Goal: Use online tool/utility: Use online tool/utility

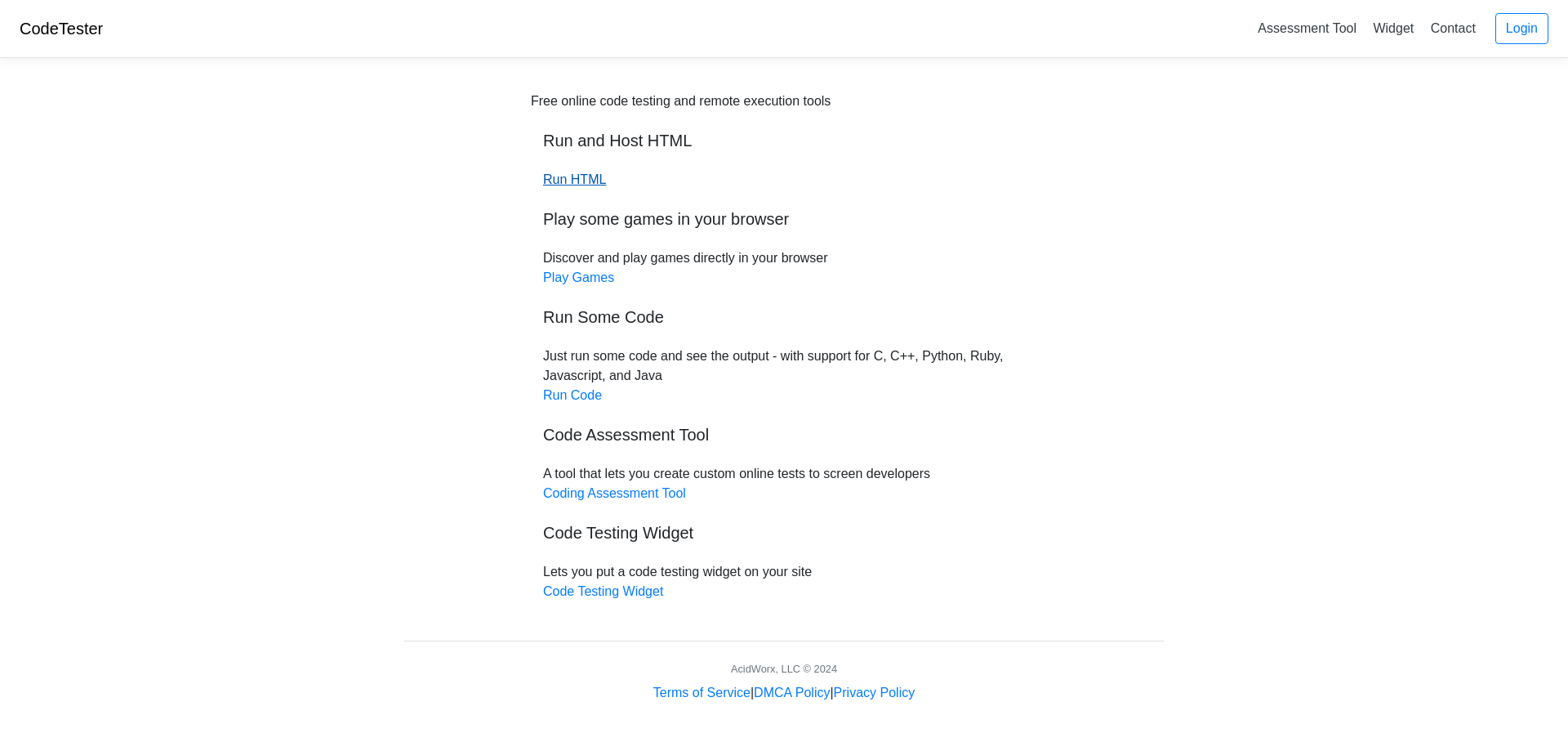
click at [586, 180] on link "Run HTML" at bounding box center [574, 179] width 63 height 14
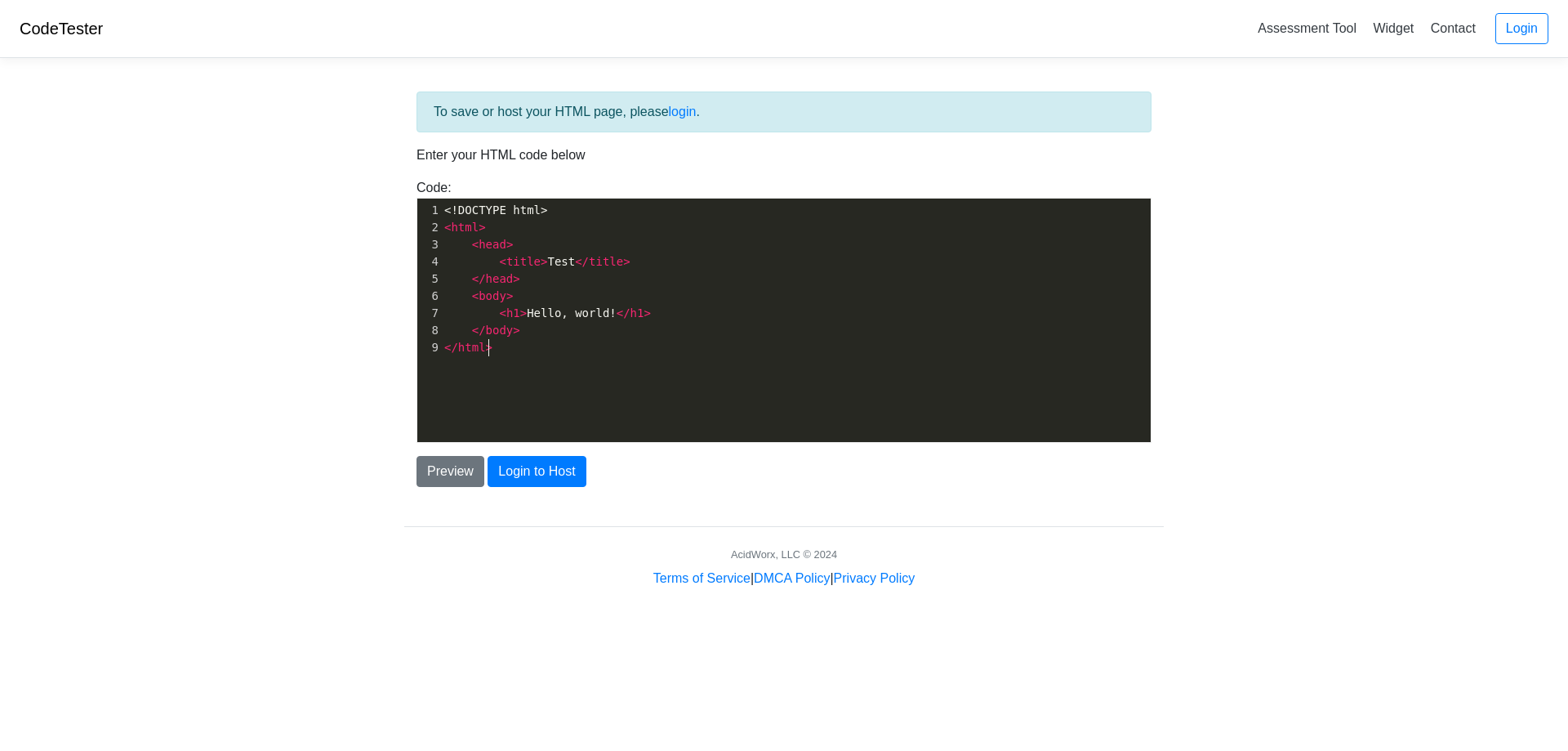
scroll to position [5, 0]
type textarea "<!DOCTYPE html> <html> <head> <title>Test</title> </head> <body> <h1>Hello, wor…"
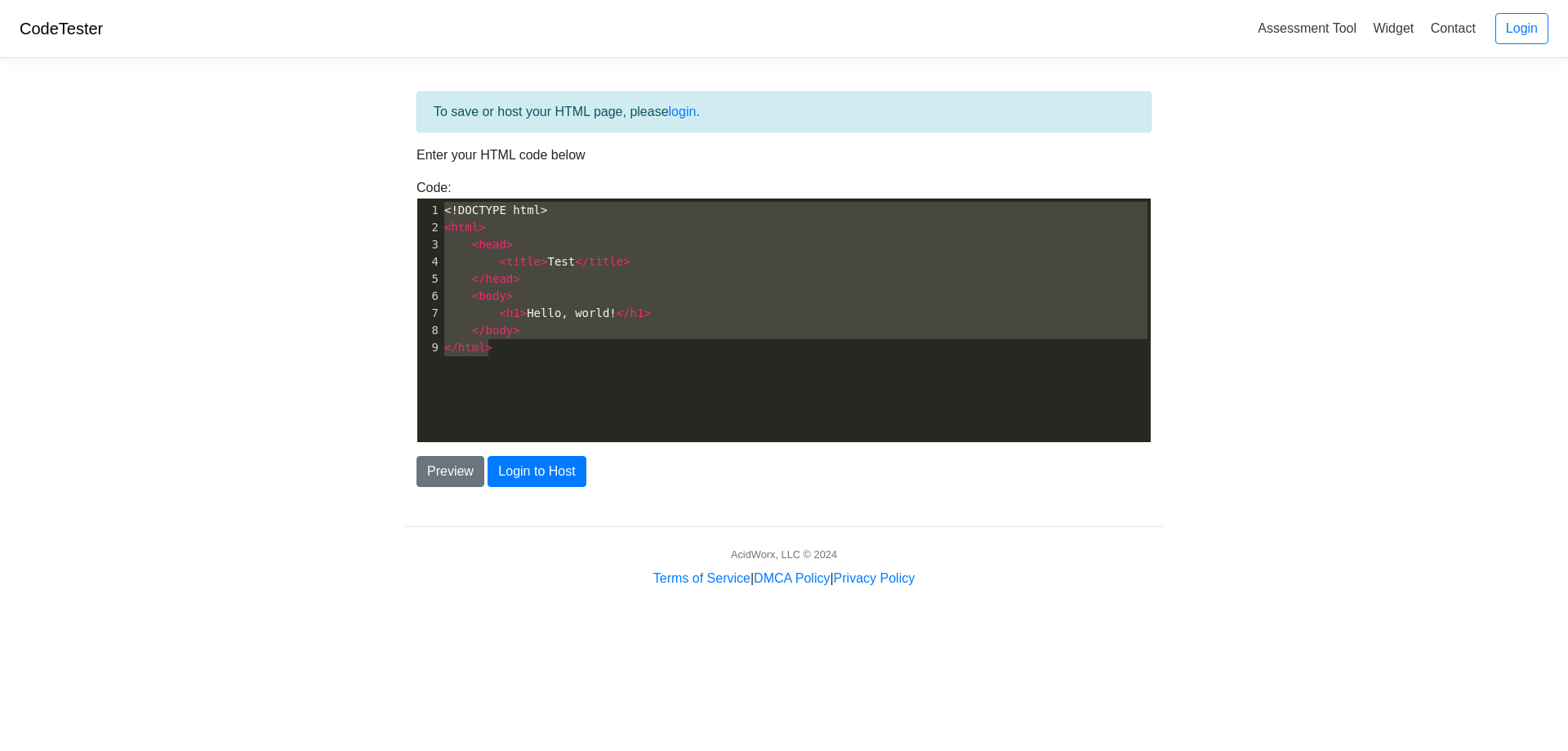
scroll to position [139, 44]
drag, startPoint x: 554, startPoint y: 375, endPoint x: 294, endPoint y: 76, distance: 396.2
click at [294, 76] on body "CodeTester Assessment Tool Widget Contact Login To save or host your HTML page,…" at bounding box center [784, 294] width 1568 height 588
paste textarea
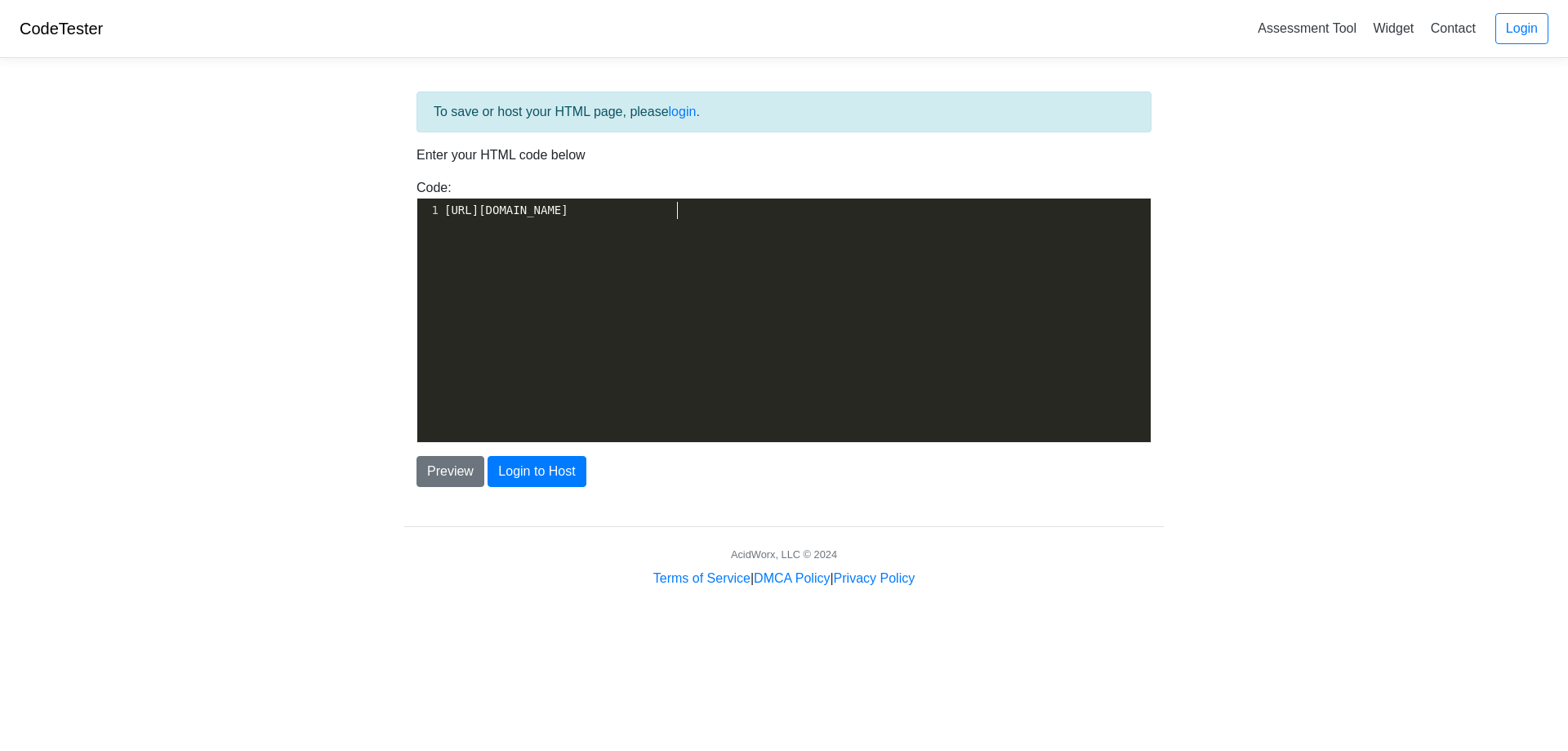
scroll to position [0, 0]
click at [479, 224] on div "​ x 1 ​" at bounding box center [796, 332] width 758 height 268
click at [485, 212] on pre "​" at bounding box center [795, 210] width 709 height 17
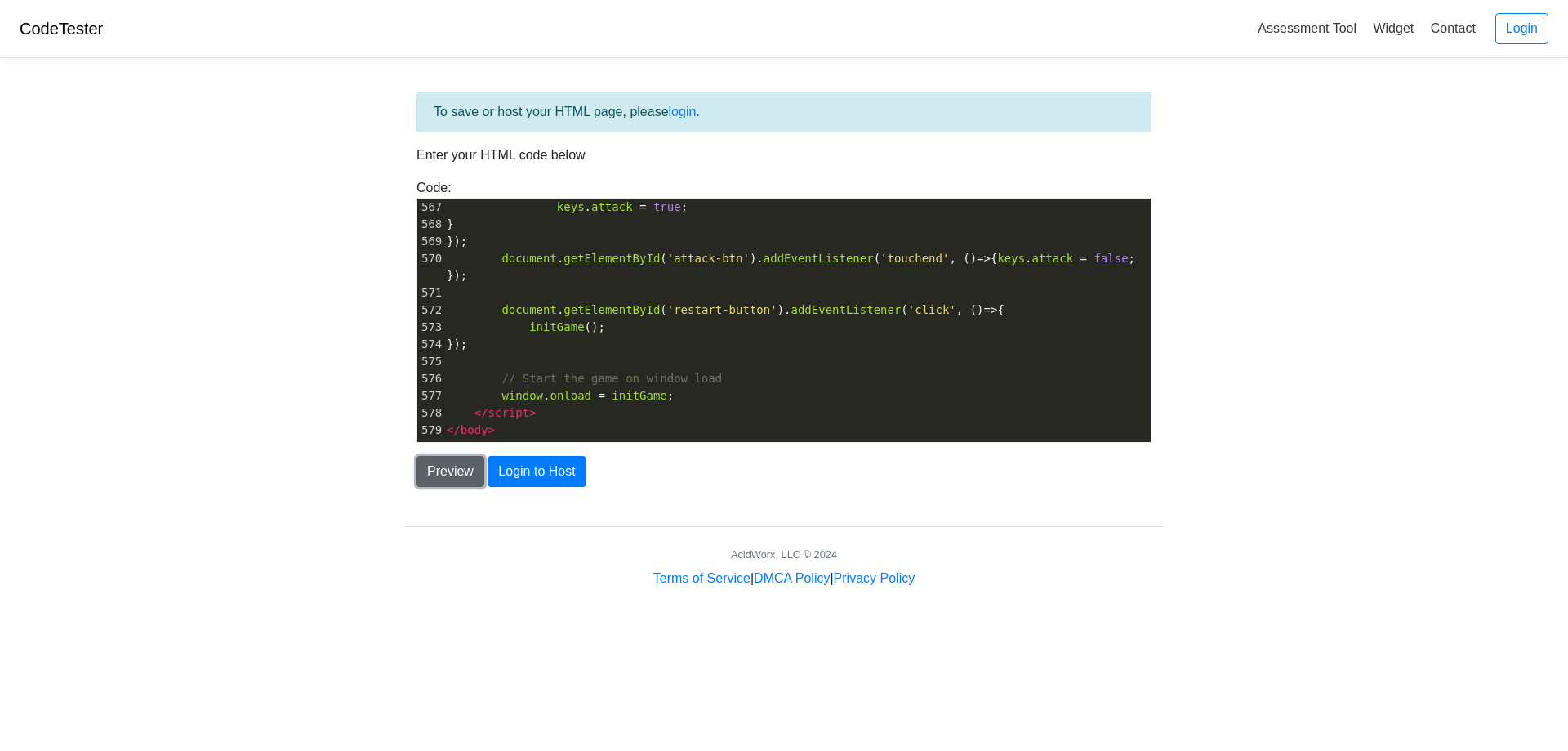
click at [468, 478] on button "Preview" at bounding box center [450, 472] width 68 height 31
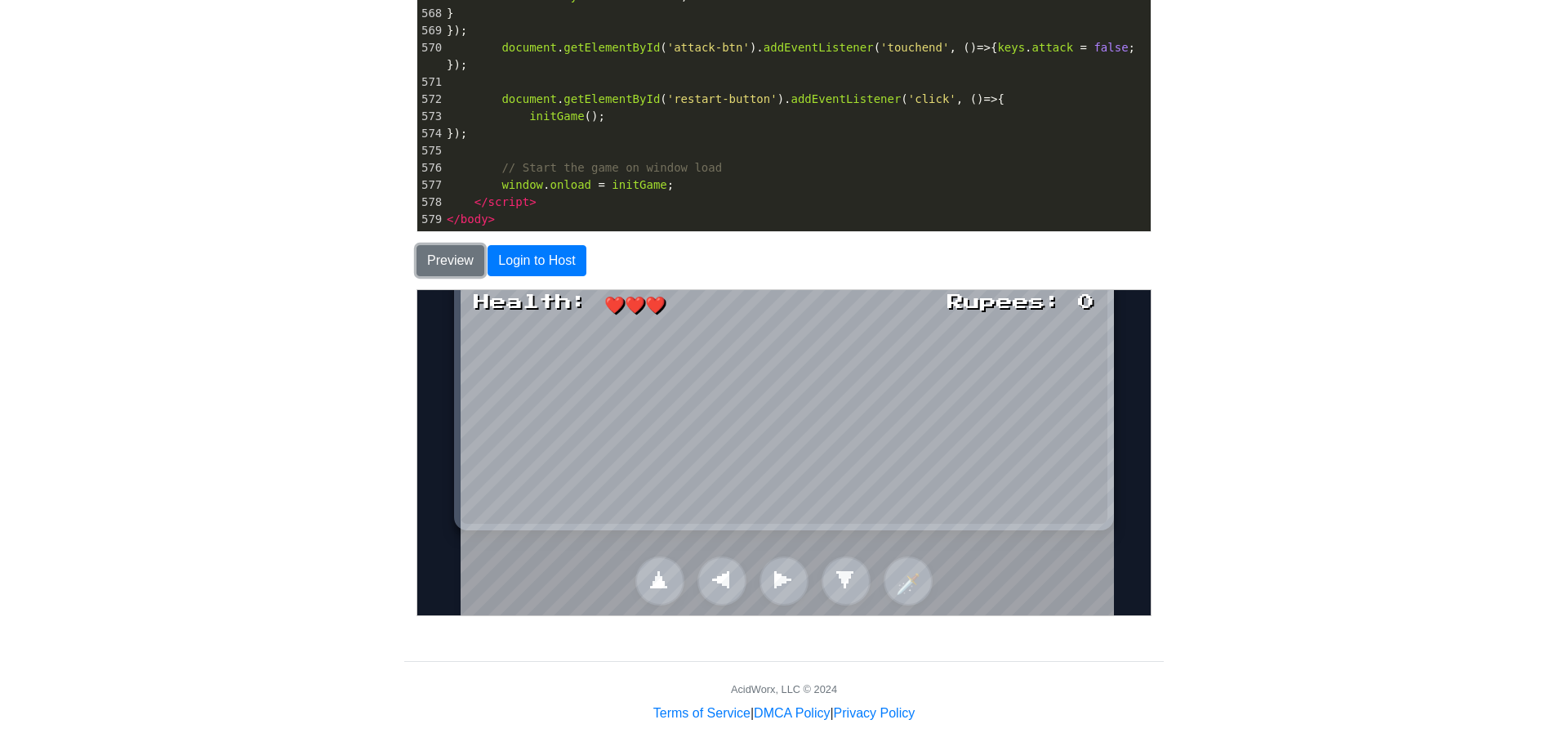
scroll to position [222, 0]
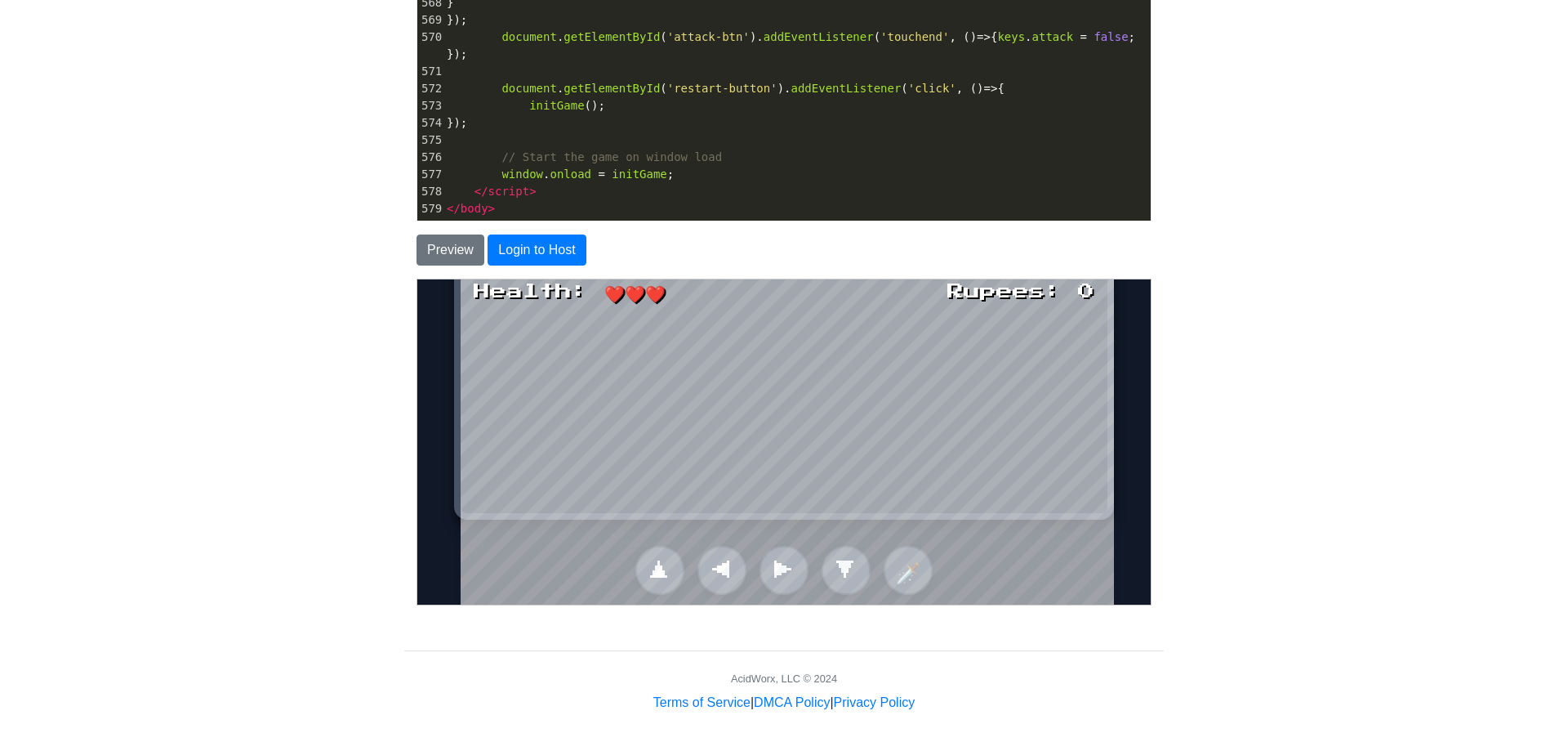
click at [450, 516] on body "Health: ❤️❤️❤️ Rupees: 0 Game Over! Play Again? ▲ ◀ ▶ ▼ 🗡️ Use the arrow keys t…" at bounding box center [783, 441] width 733 height 325
drag, startPoint x: 447, startPoint y: 495, endPoint x: 452, endPoint y: 485, distance: 11.2
click at [448, 493] on body "Health: ❤️❤️❤️ Rupees: 0 Game Over! Play Again? ▲ ◀ ▶ ▼ 🗡️ Use the arrow keys t…" at bounding box center [783, 441] width 733 height 325
drag, startPoint x: 456, startPoint y: 481, endPoint x: 449, endPoint y: 523, distance: 42.6
click at [448, 530] on body "Health: ❤️❤️❤️ Rupees: 0 Game Over! Play Again? ▲ ◀ ▶ ▼ 🗡️ Use the arrow keys t…" at bounding box center [783, 441] width 733 height 325
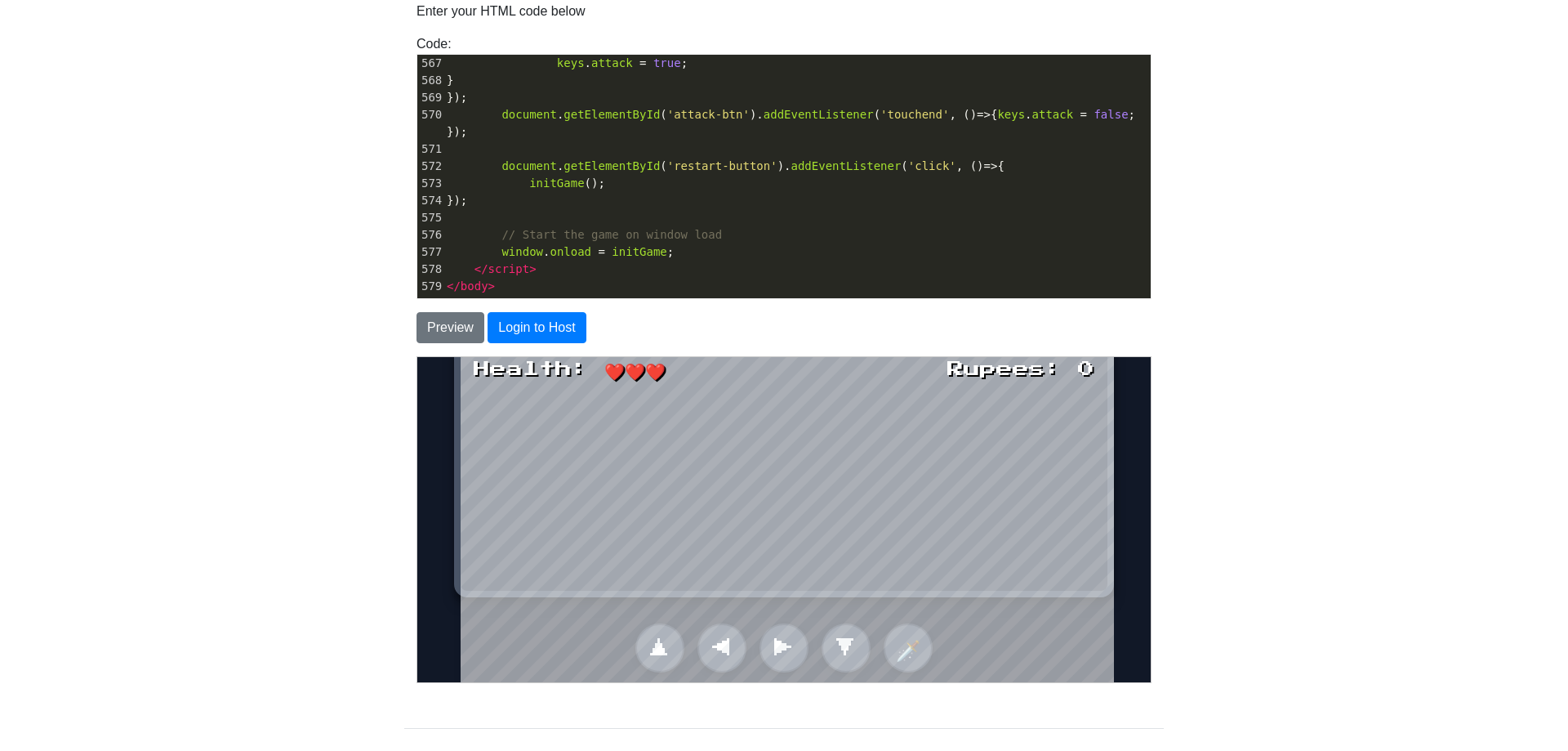
scroll to position [138, 0]
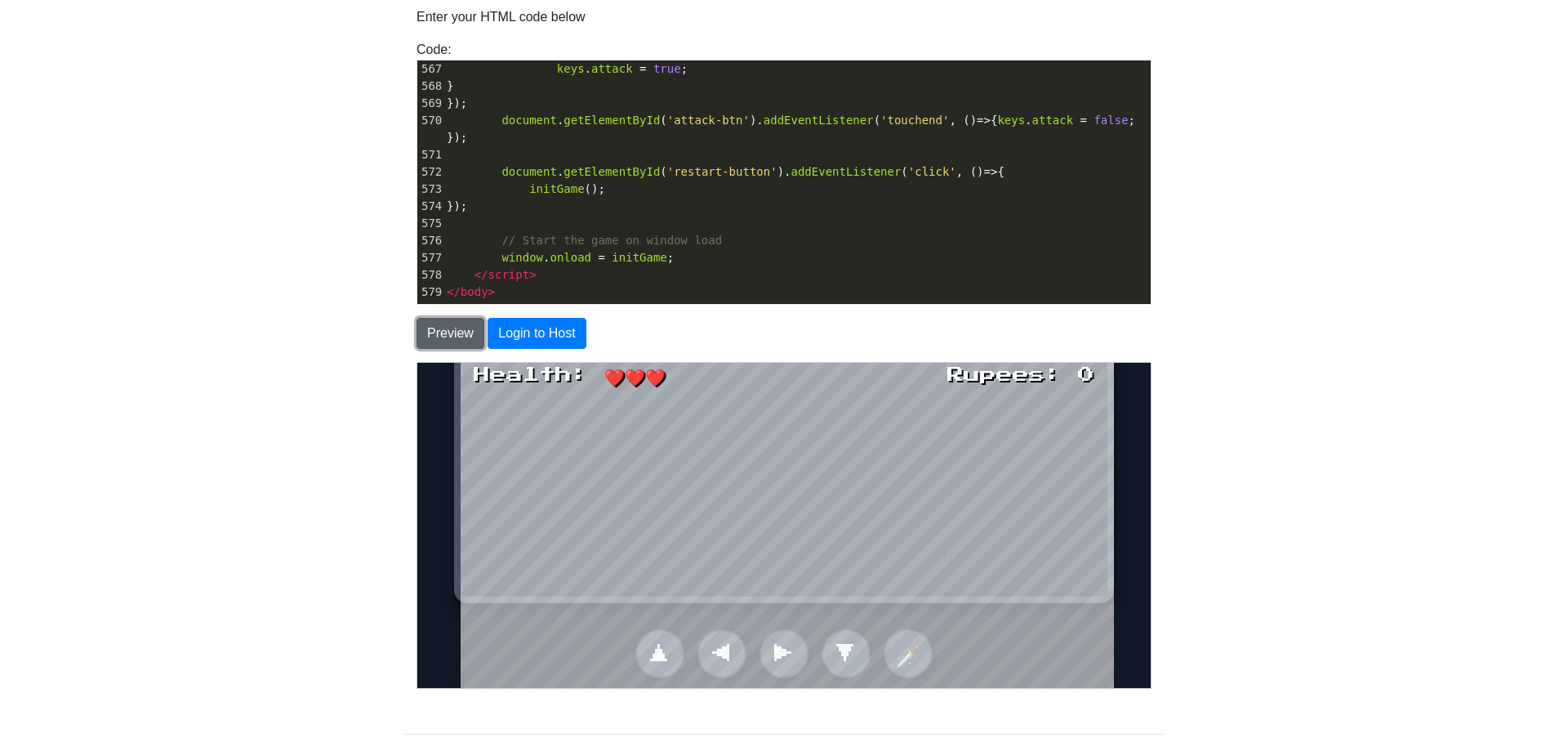
click at [473, 337] on button "Preview" at bounding box center [450, 333] width 68 height 31
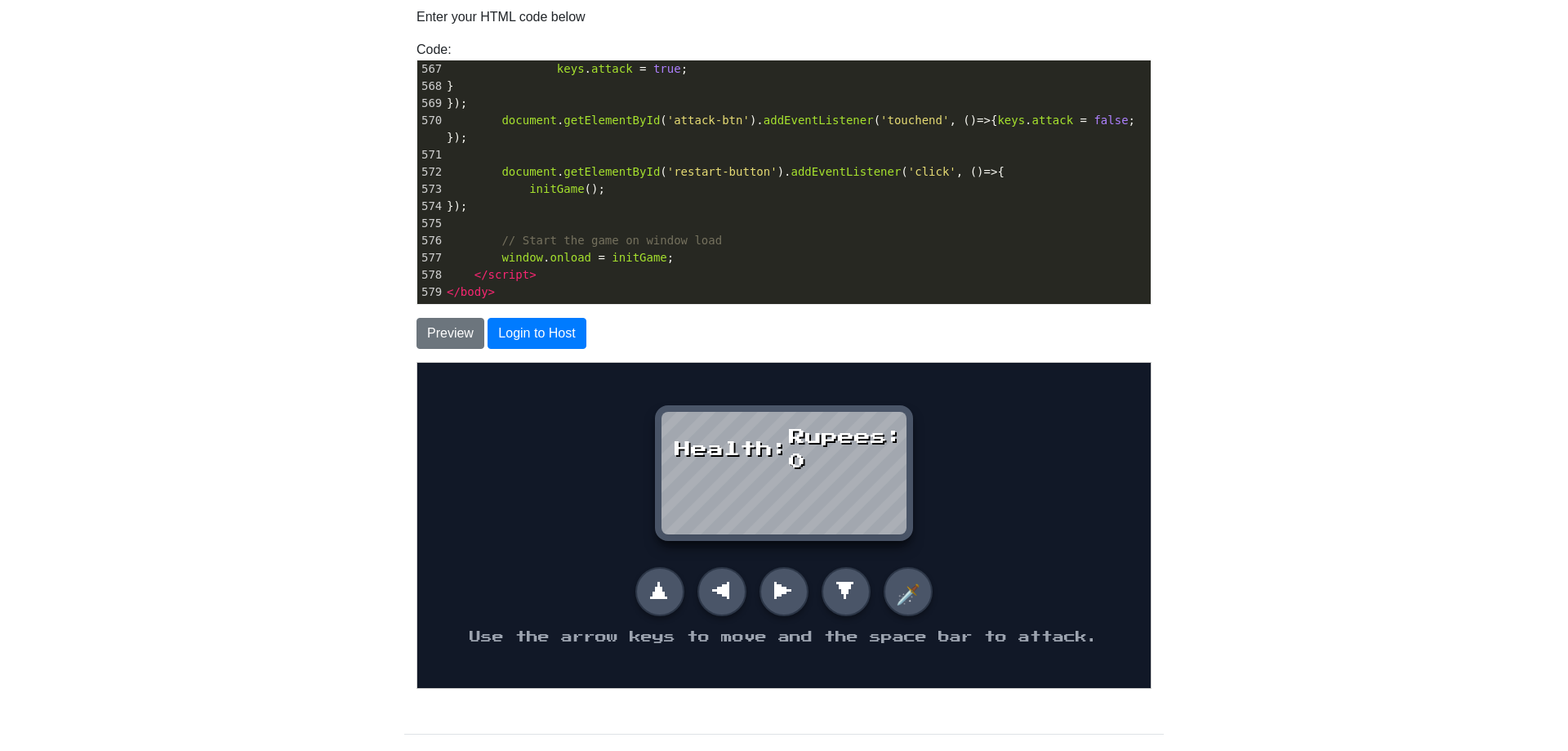
click at [919, 587] on button "🗡️" at bounding box center [907, 591] width 49 height 49
click at [837, 600] on button "▼" at bounding box center [846, 591] width 49 height 49
click at [764, 596] on button "▶" at bounding box center [784, 591] width 49 height 49
click at [727, 594] on button "◀" at bounding box center [721, 591] width 49 height 49
drag, startPoint x: 705, startPoint y: 594, endPoint x: 641, endPoint y: 593, distance: 64.0
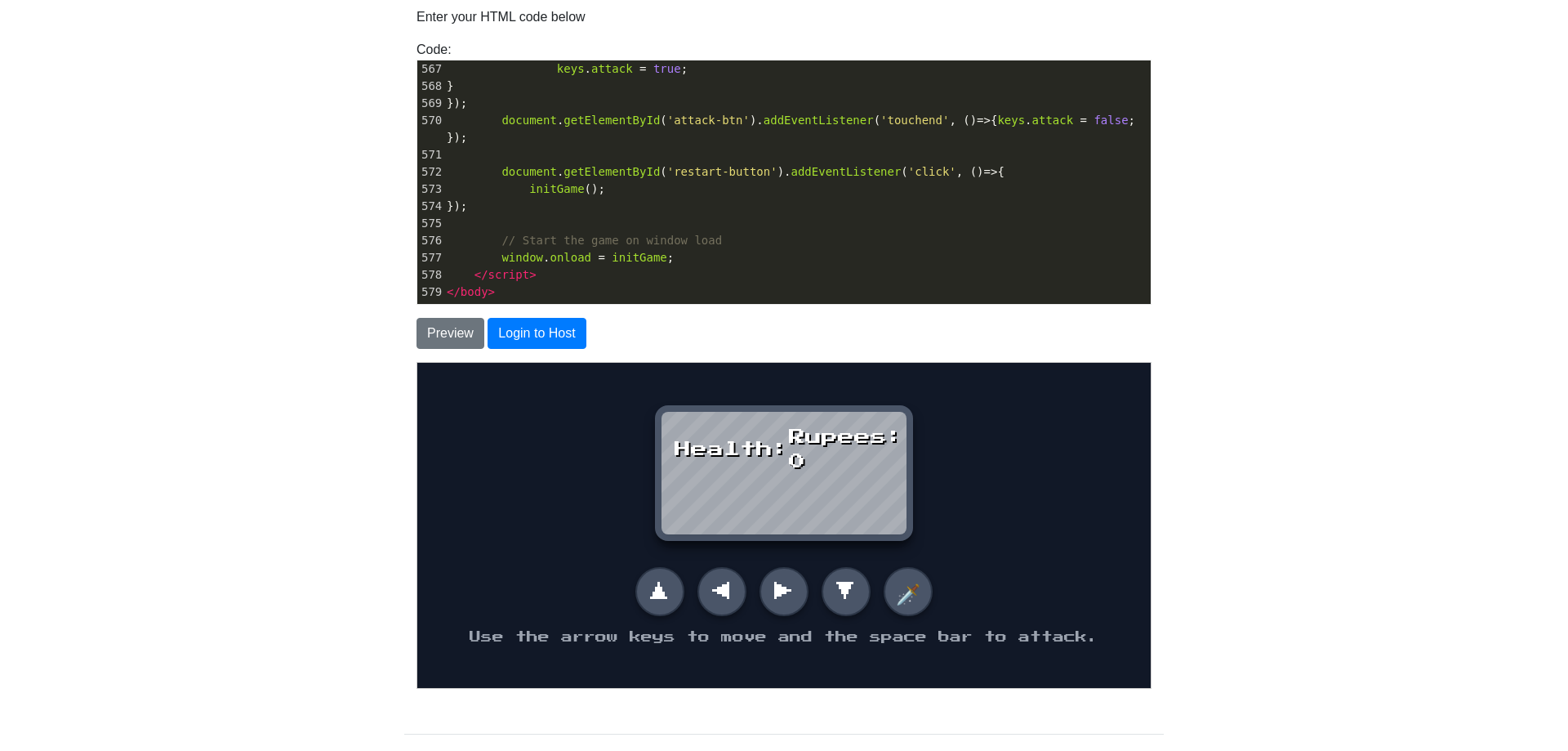
click at [693, 594] on div "▲ ◀ ▶ ▼ 🗡️" at bounding box center [783, 591] width 297 height 49
click at [629, 592] on body "Health: Rupees: 0 Game Over! Play Again? ▲ ◀ ▶ ▼ 🗡️ Use the arrow keys to move …" at bounding box center [783, 524] width 733 height 325
click at [788, 462] on div "Rupees: 0" at bounding box center [845, 449] width 114 height 49
click at [795, 455] on div "Rupees: 0" at bounding box center [845, 449] width 114 height 49
click at [878, 671] on body "Health: Rupees: 0 Game Over! Play Again? ▲ ◀ ▶ ▼ 🗡️ Use the arrow keys to move …" at bounding box center [783, 524] width 733 height 325
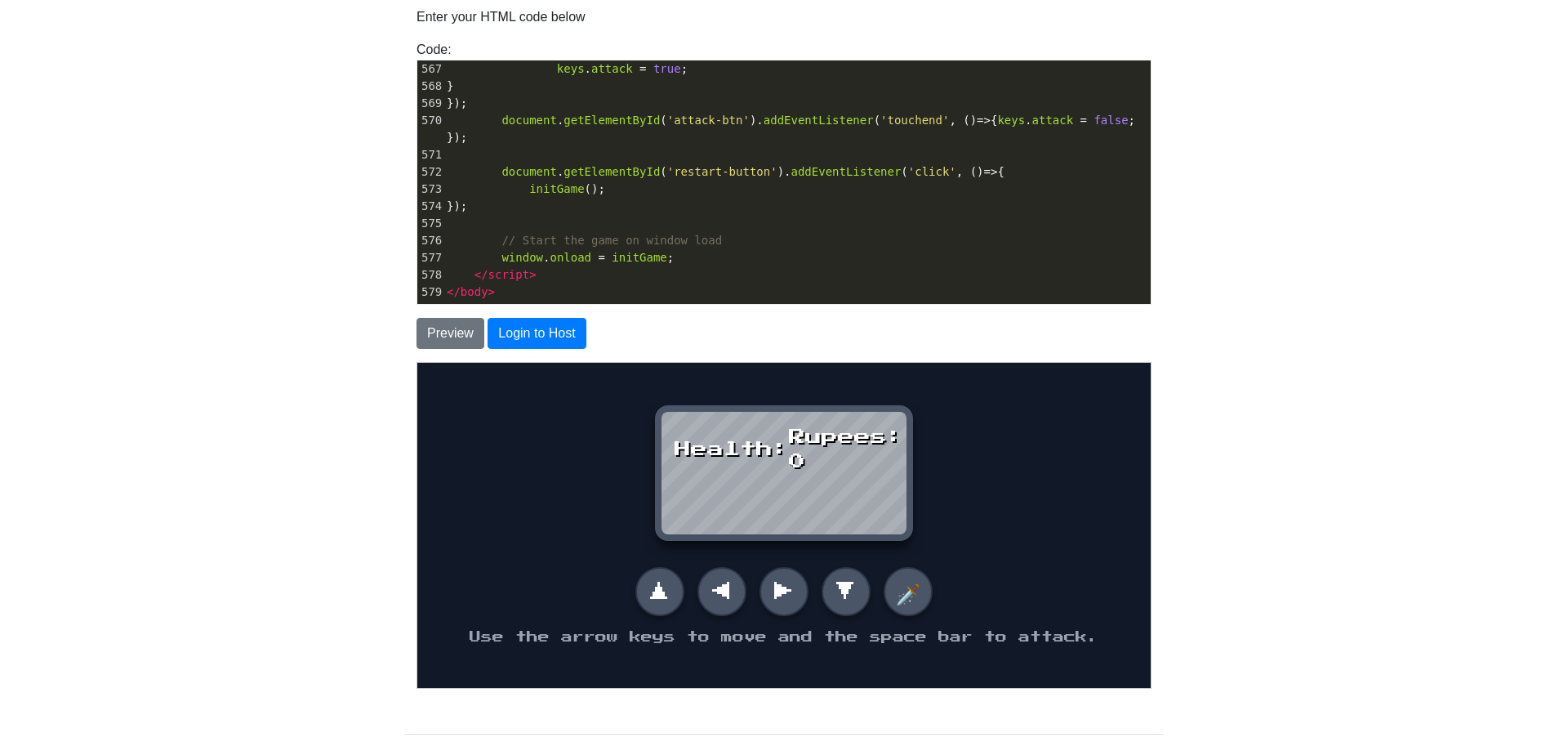
click at [847, 643] on p "Use the arrow keys to move and the space bar to attack." at bounding box center [783, 637] width 629 height 16
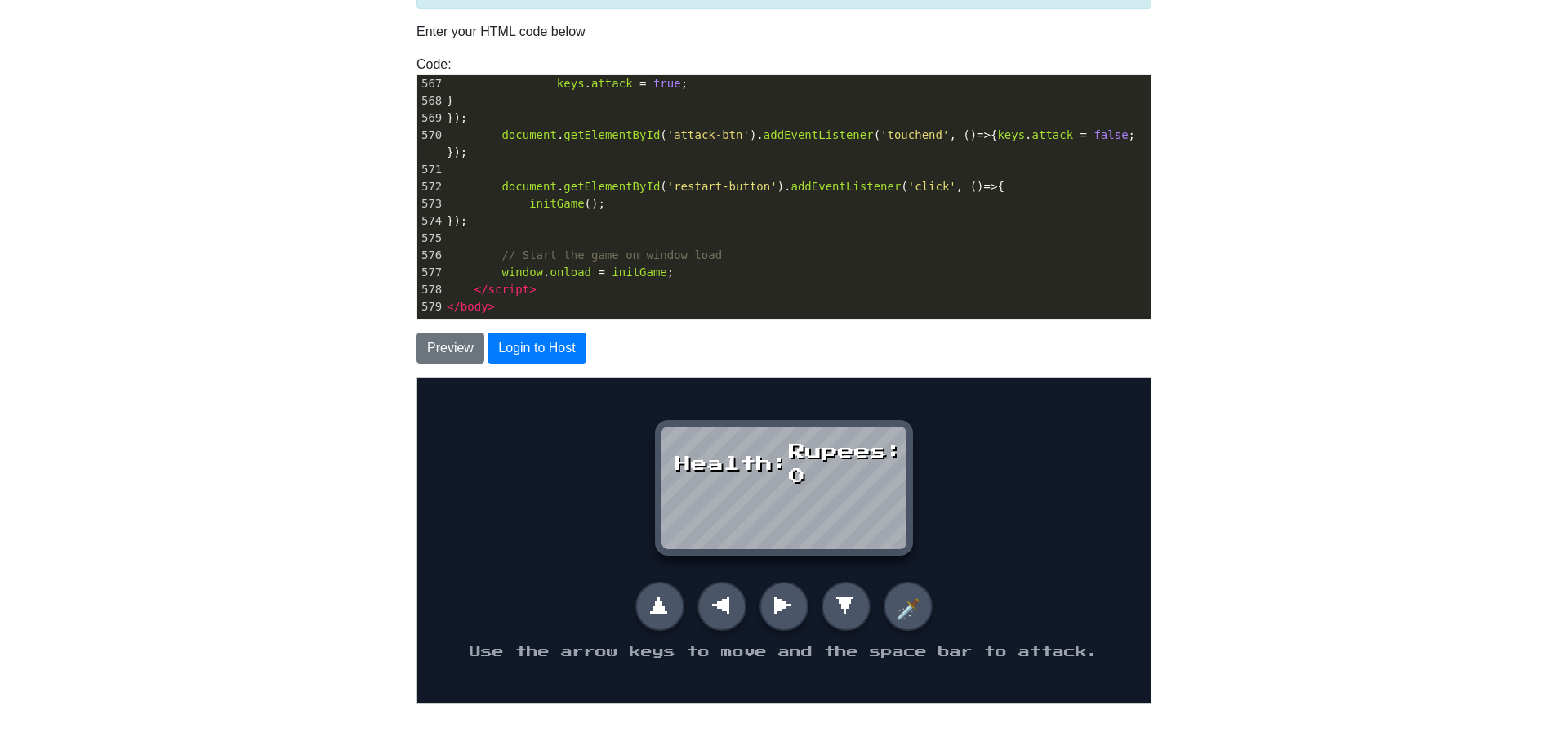
scroll to position [222, 0]
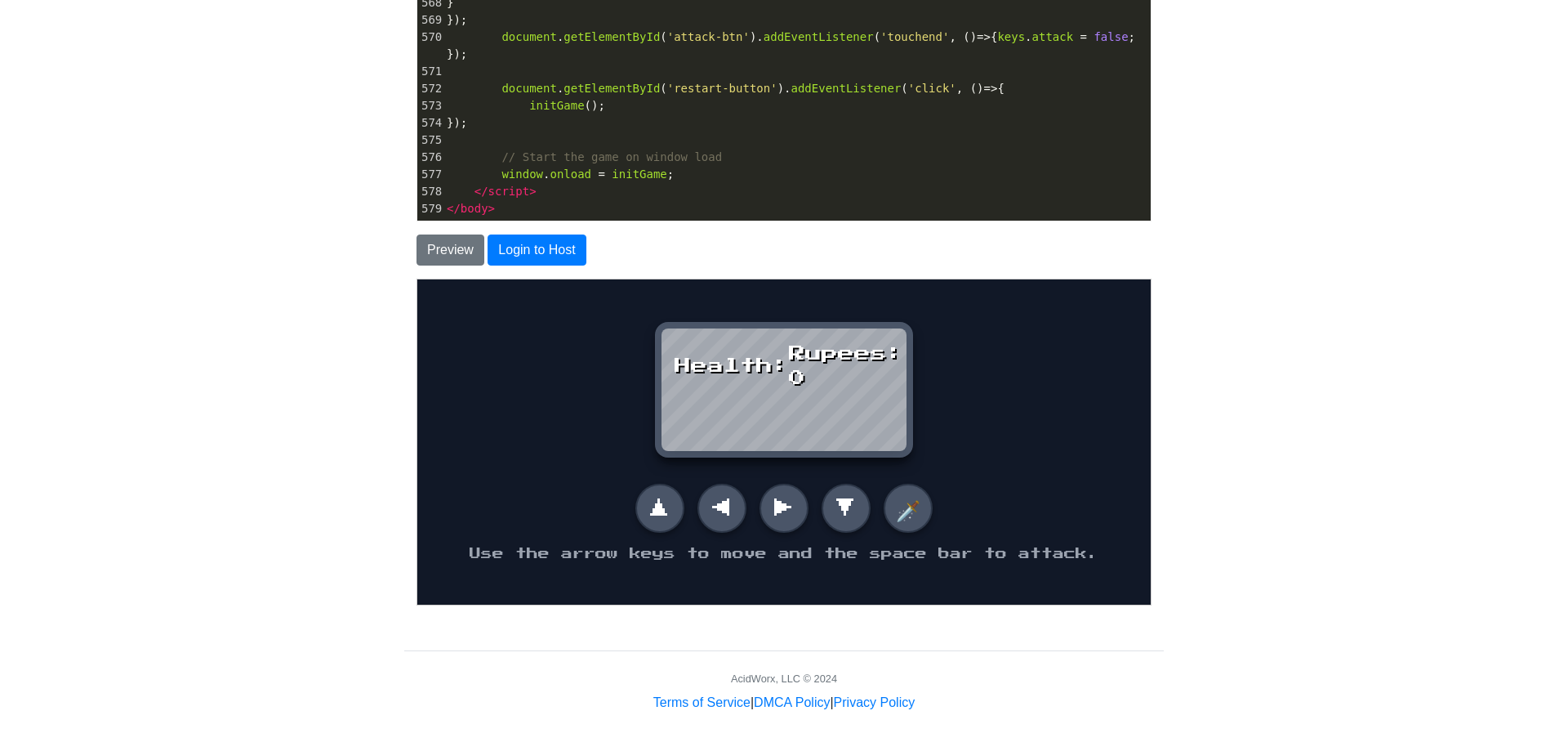
click at [658, 473] on body "Health: Rupees: 0 Game Over! Play Again? ▲ ◀ ▶ ▼ 🗡️ Use the arrow keys to move …" at bounding box center [783, 441] width 733 height 325
click at [906, 523] on button "🗡️" at bounding box center [907, 507] width 49 height 49
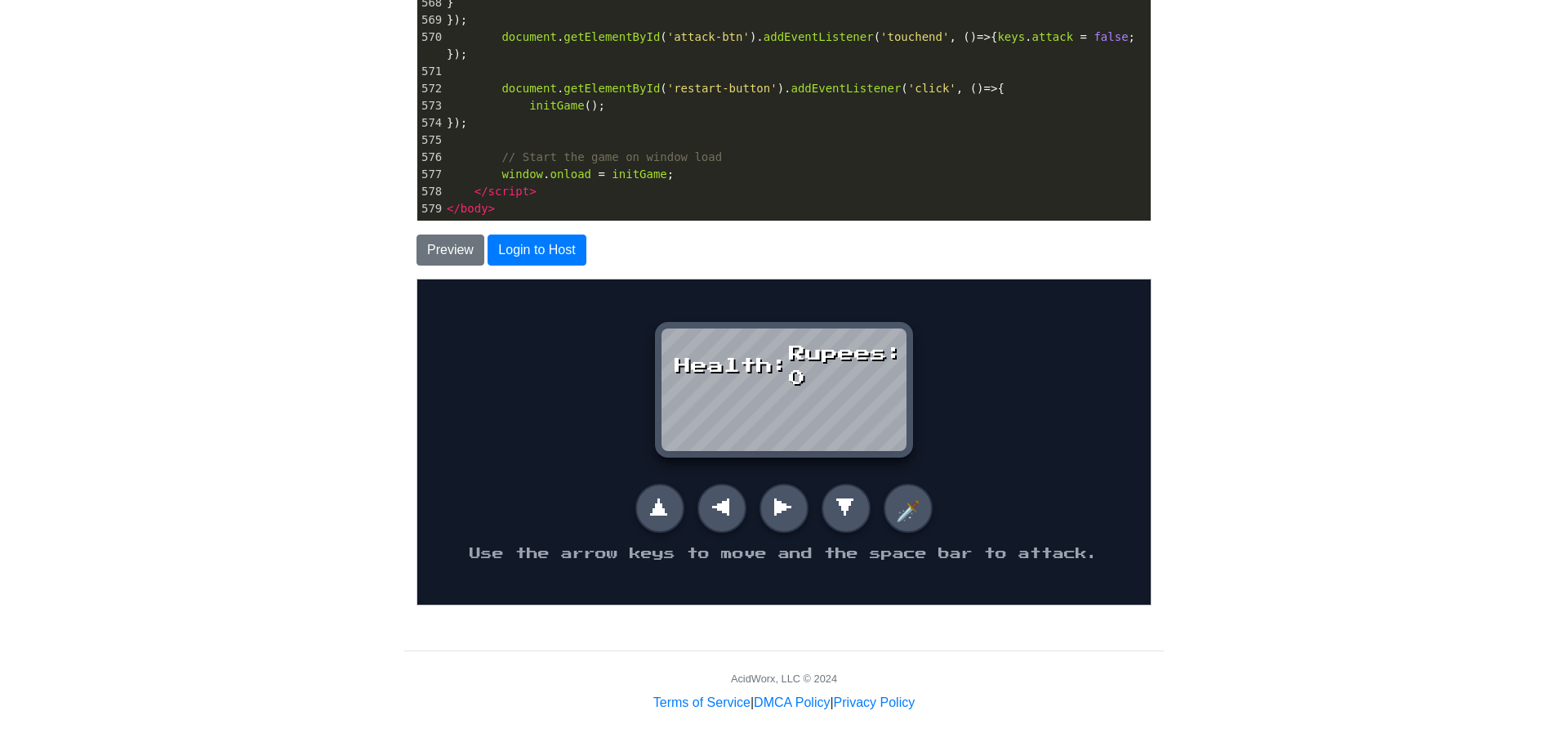
click at [906, 523] on button "🗡️" at bounding box center [907, 507] width 49 height 49
